Goal: Find specific page/section: Find specific page/section

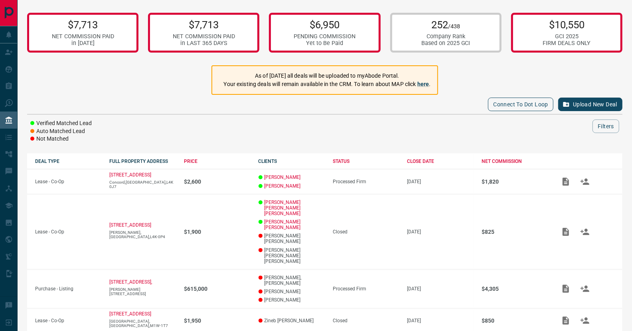
click at [502, 106] on button "Connect to Dot Loop" at bounding box center [520, 105] width 65 height 14
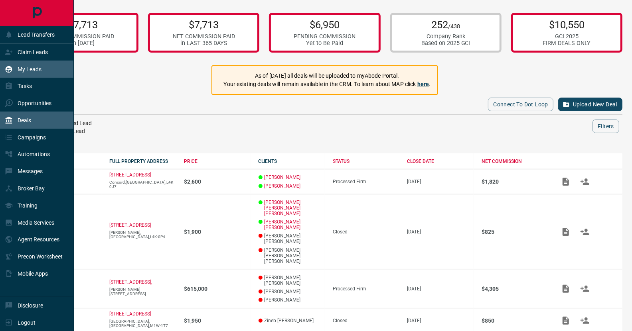
click at [20, 69] on p "My Leads" at bounding box center [30, 69] width 24 height 6
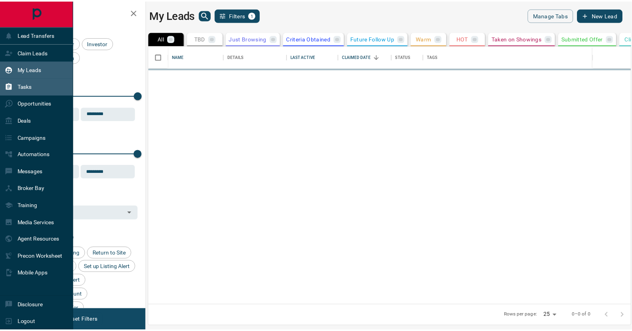
scroll to position [254, 481]
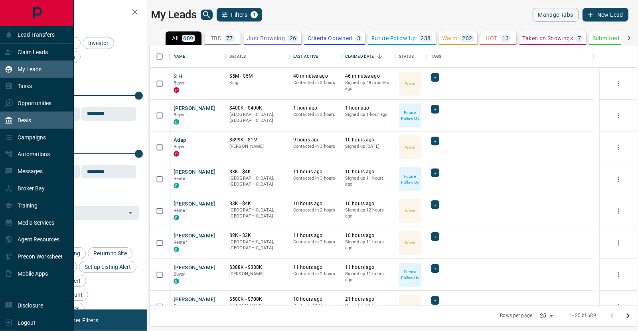
click at [27, 120] on p "Deals" at bounding box center [25, 120] width 14 height 6
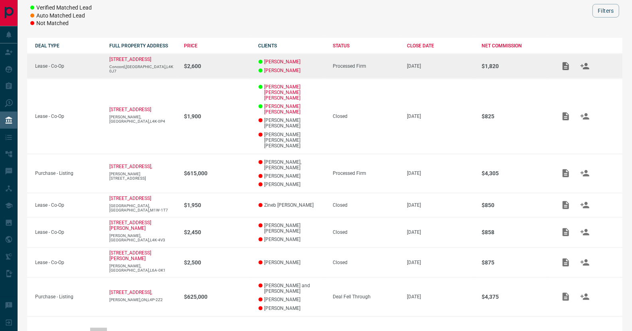
scroll to position [36, 0]
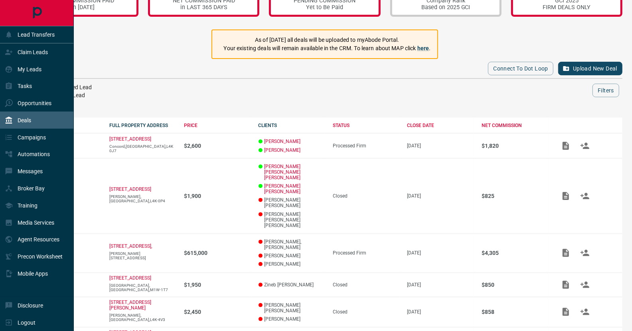
click at [17, 120] on div "Deals" at bounding box center [18, 120] width 26 height 13
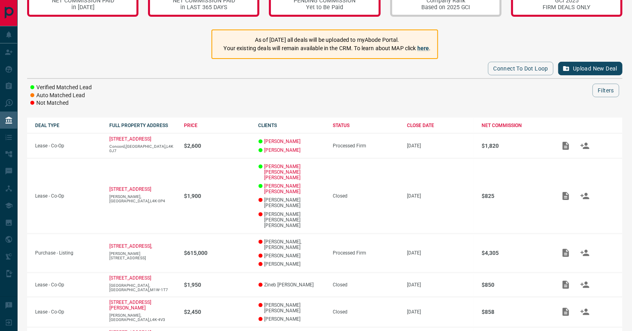
click at [118, 60] on div "Connect to Dot Loop Upload New Deal" at bounding box center [324, 68] width 595 height 19
